Goal: Task Accomplishment & Management: Manage account settings

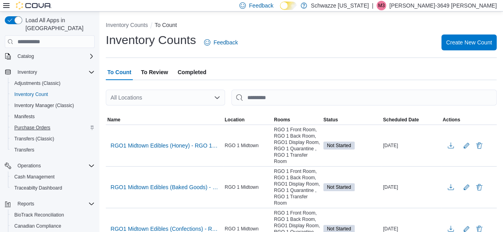
scroll to position [51, 0]
click at [37, 174] on span "Cash Management" at bounding box center [34, 177] width 40 height 6
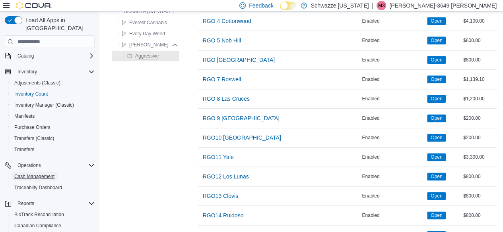
scroll to position [577, 0]
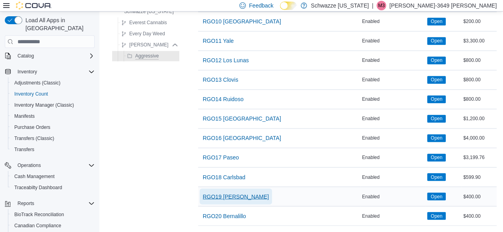
click at [231, 194] on span "RGO19 [PERSON_NAME]" at bounding box center [236, 197] width 66 height 8
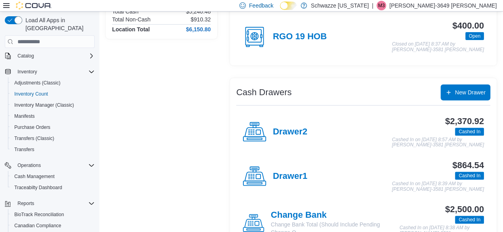
scroll to position [89, 0]
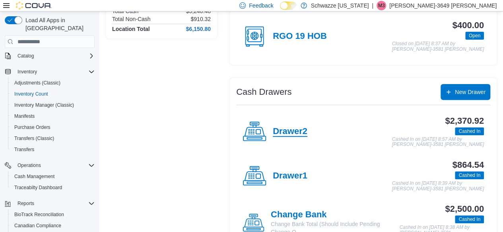
click at [285, 135] on h4 "Drawer2" at bounding box center [290, 132] width 35 height 10
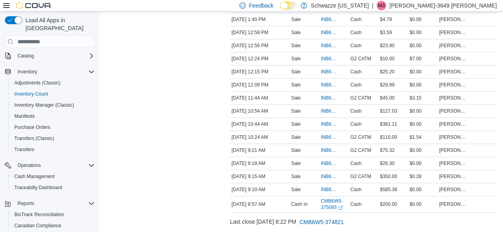
scroll to position [269, 0]
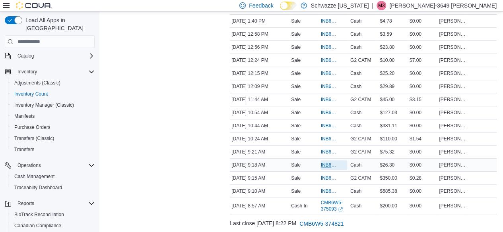
click at [329, 162] on span "INB6W5-3411556" at bounding box center [329, 165] width 18 height 6
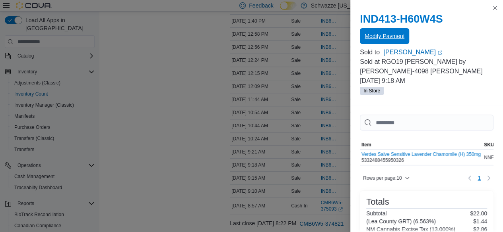
click at [383, 38] on span "Modify Payment" at bounding box center [384, 36] width 40 height 8
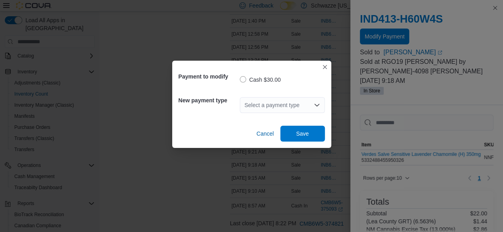
click at [316, 105] on icon "Open list of options" at bounding box center [317, 105] width 6 height 6
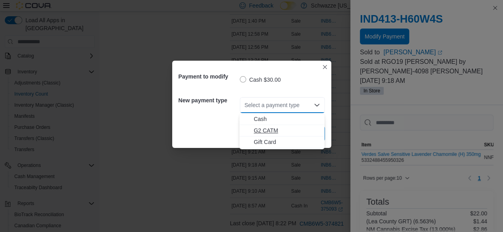
click at [278, 128] on span "G2 CATM" at bounding box center [287, 131] width 66 height 8
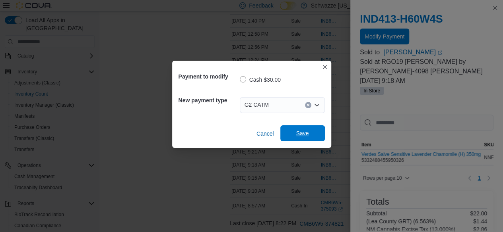
click at [300, 134] on span "Save" at bounding box center [302, 134] width 13 height 8
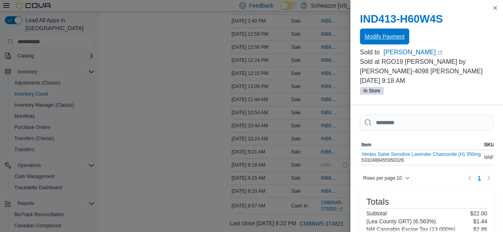
scroll to position [0, 0]
click at [494, 8] on button "Close this dialog" at bounding box center [495, 8] width 10 height 10
